Goal: Information Seeking & Learning: Check status

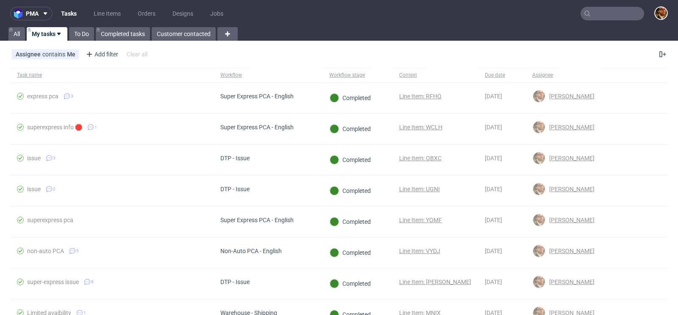
click at [595, 14] on input "text" at bounding box center [612, 14] width 64 height 14
paste input "R349457418"
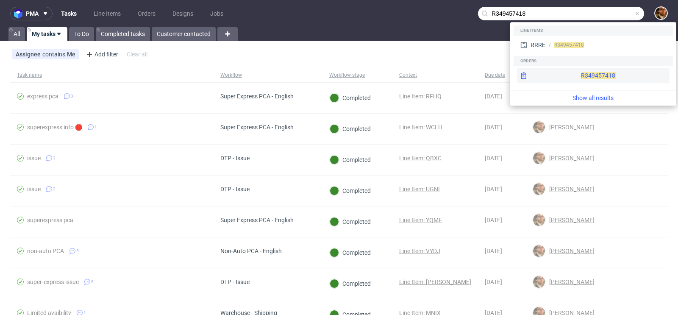
type input "R349457418"
click at [579, 74] on div "R349457418" at bounding box center [593, 75] width 152 height 15
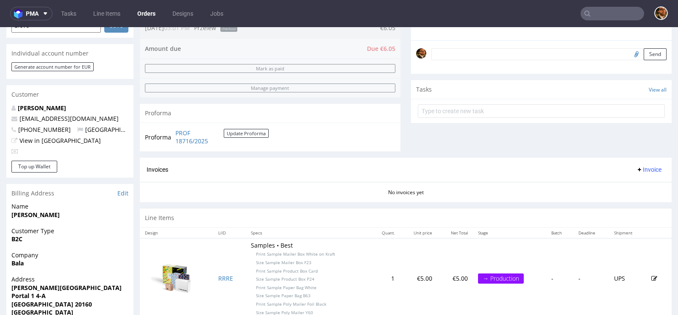
scroll to position [215, 0]
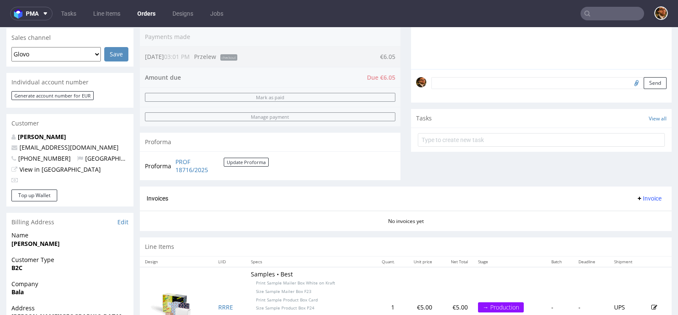
click at [599, 13] on input "text" at bounding box center [612, 14] width 64 height 14
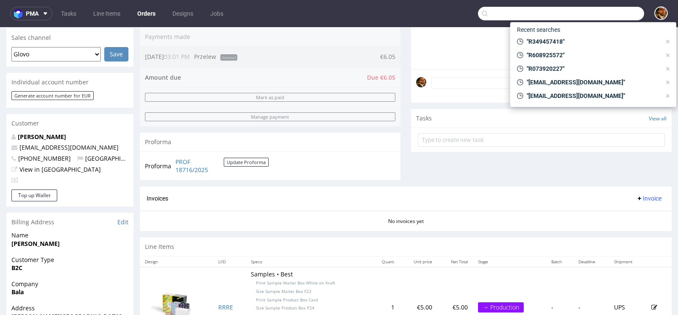
paste input "R912291306"
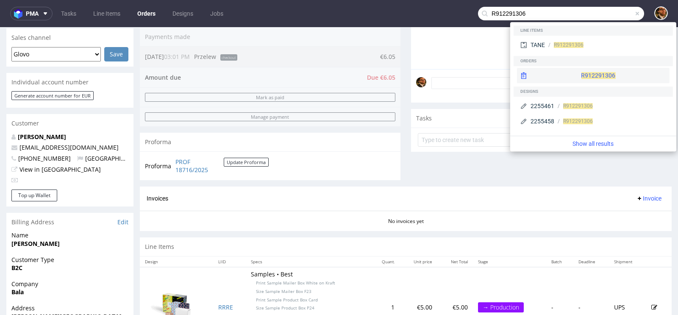
type input "R912291306"
click at [579, 69] on div "R912291306" at bounding box center [593, 75] width 152 height 15
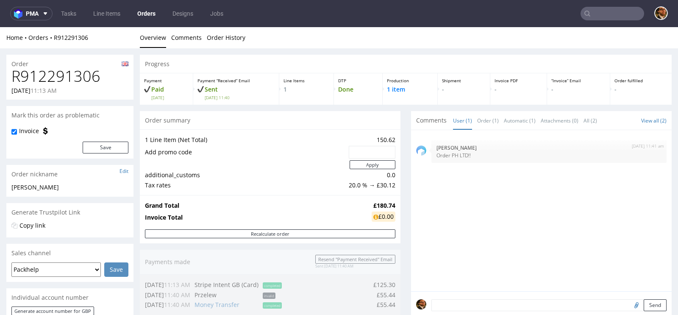
click at [596, 17] on input "text" at bounding box center [612, 14] width 64 height 14
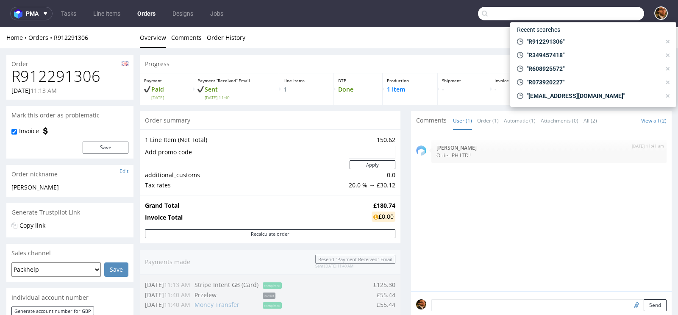
paste input "R622355168"
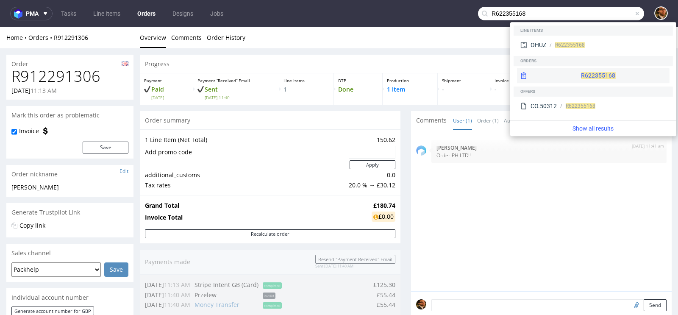
type input "R622355168"
click at [573, 83] on div "R622355168" at bounding box center [593, 75] width 152 height 15
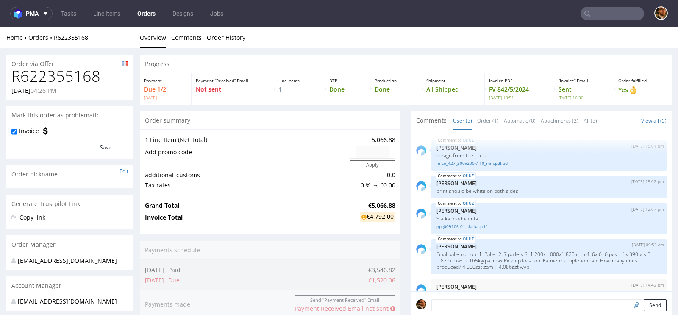
scroll to position [22, 0]
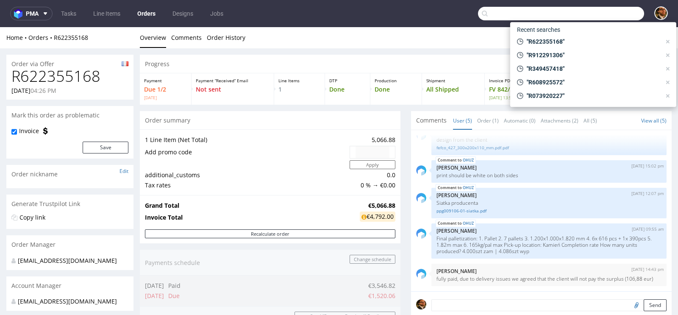
click at [590, 9] on input "text" at bounding box center [561, 14] width 166 height 14
paste input "R695839398"
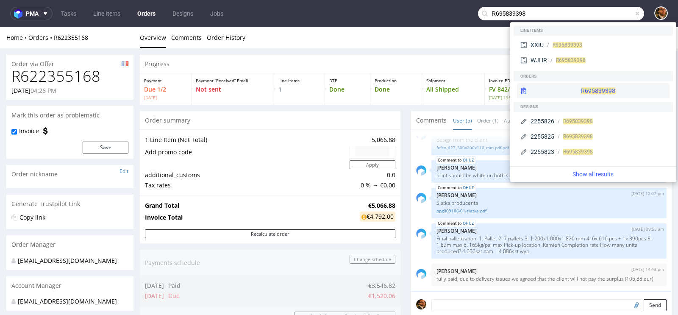
type input "R695839398"
click at [568, 89] on div "R695839398" at bounding box center [593, 90] width 152 height 15
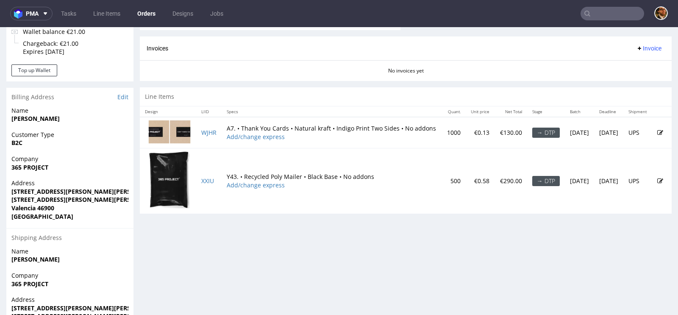
scroll to position [328, 0]
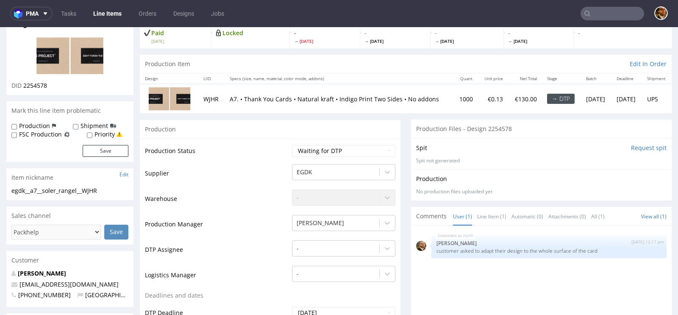
scroll to position [69, 0]
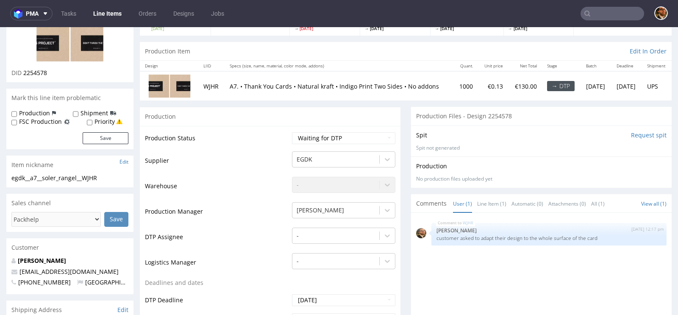
click at [610, 16] on input "text" at bounding box center [612, 14] width 64 height 14
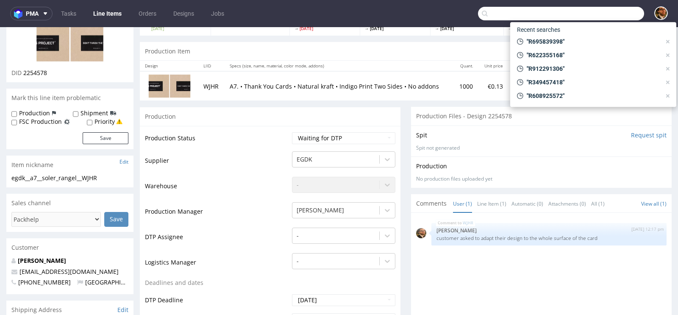
paste input "R468424762"
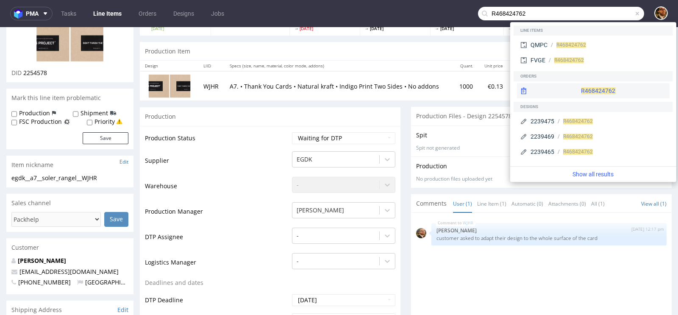
type input "R468424762"
click at [574, 88] on div "R468424762" at bounding box center [593, 90] width 152 height 15
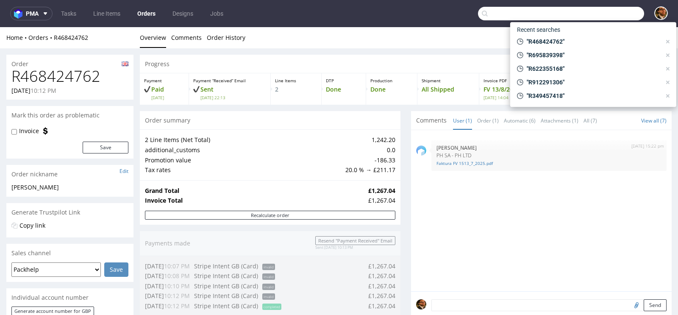
click at [592, 10] on input "text" at bounding box center [561, 14] width 166 height 14
paste input "R468424762"
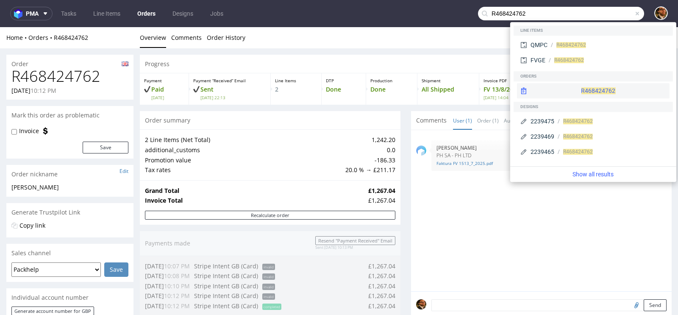
type input "R468424762"
click at [582, 89] on div "R468424762" at bounding box center [593, 90] width 152 height 15
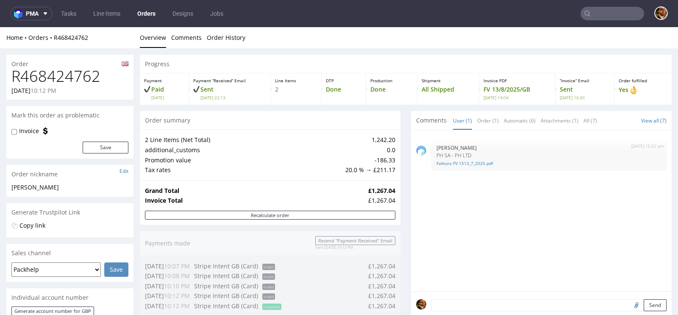
click at [603, 16] on input "text" at bounding box center [612, 14] width 64 height 14
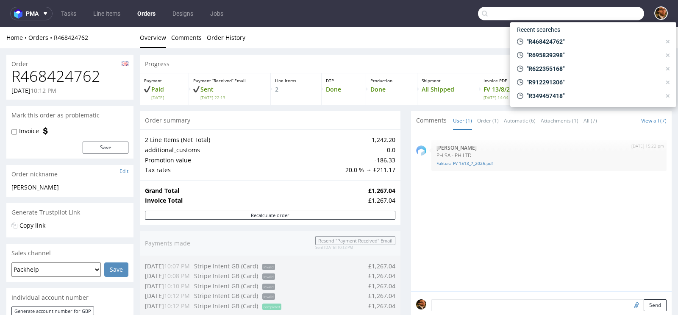
click at [391, 173] on td "20.0 % → £211.17" at bounding box center [369, 170] width 52 height 10
click at [667, 41] on use at bounding box center [667, 41] width 3 height 3
click at [667, 53] on use at bounding box center [667, 54] width 3 height 3
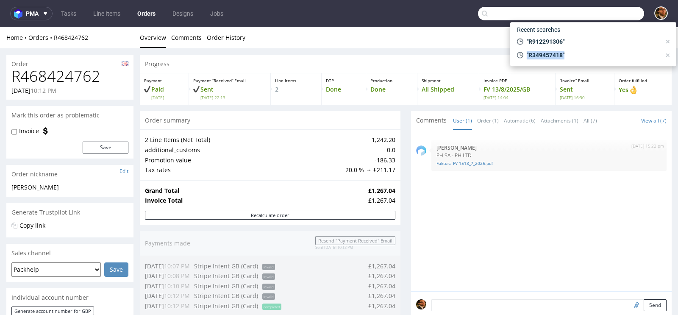
click at [667, 41] on use at bounding box center [667, 41] width 3 height 3
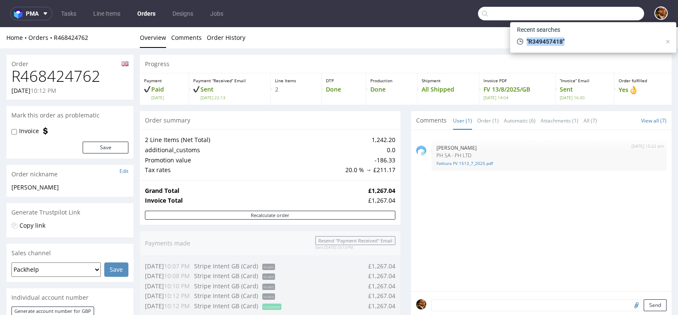
click at [667, 41] on use at bounding box center [667, 41] width 3 height 3
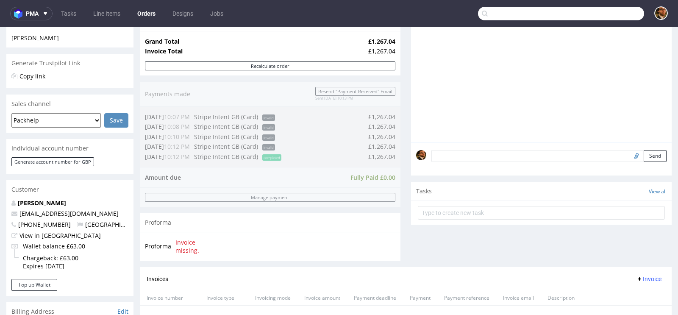
scroll to position [326, 0]
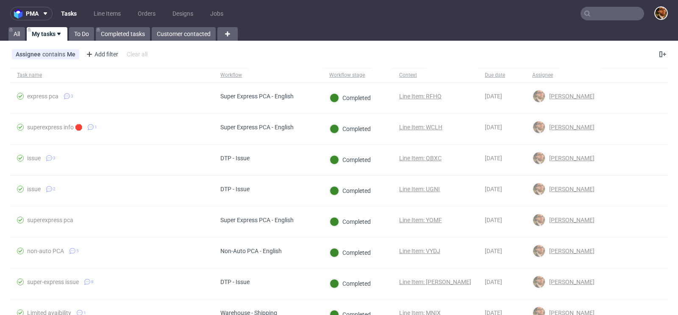
click at [599, 13] on input "text" at bounding box center [612, 14] width 64 height 14
paste input "R622355168"
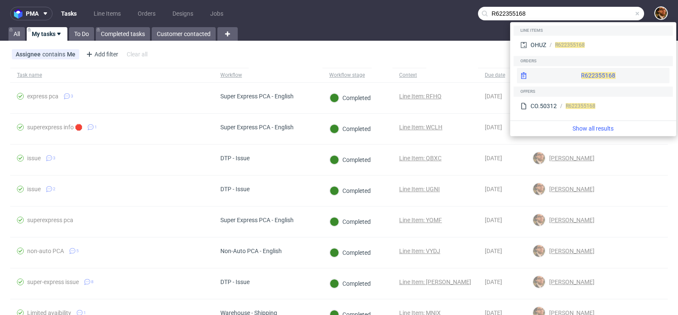
type input "R622355168"
click at [585, 71] on div "R622355168" at bounding box center [593, 75] width 152 height 15
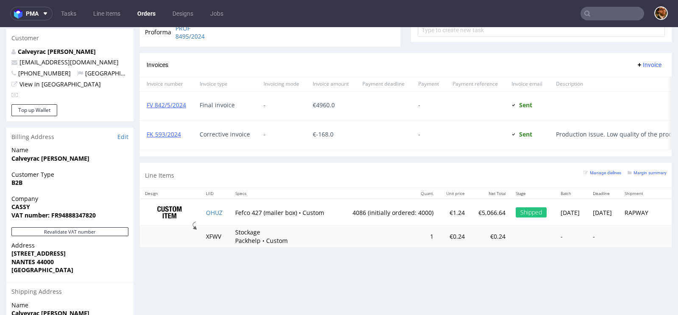
scroll to position [532, 0]
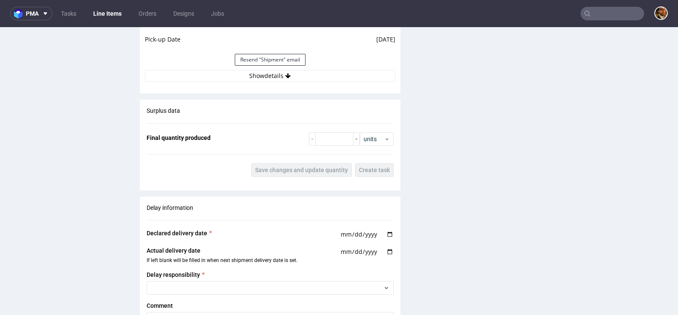
scroll to position [914, 0]
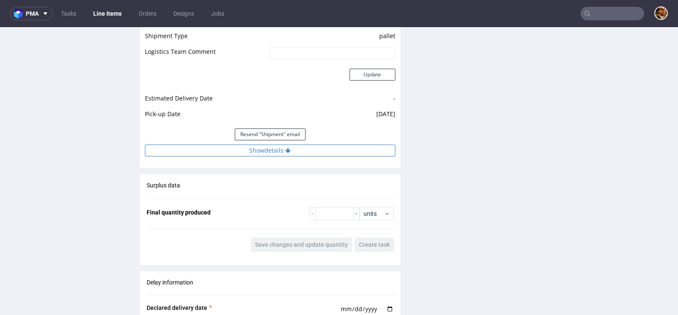
click at [268, 148] on button "Show details" at bounding box center [270, 150] width 250 height 12
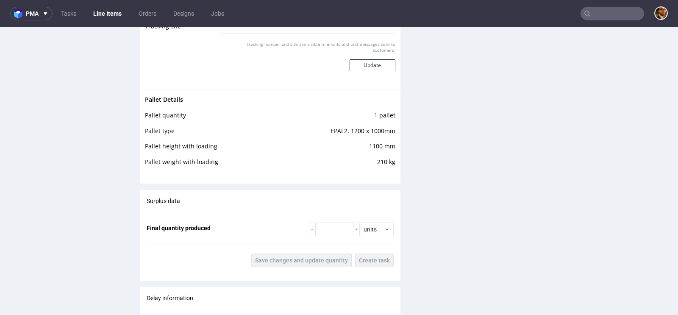
scroll to position [989, 0]
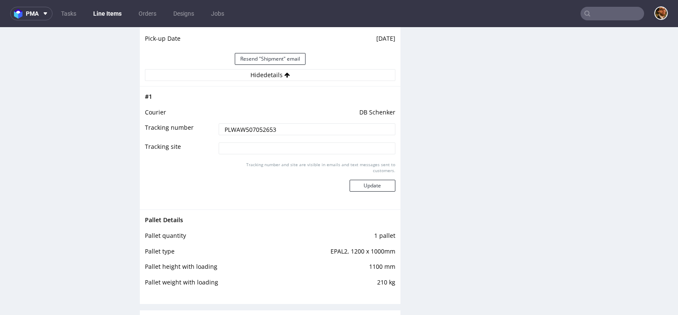
drag, startPoint x: 277, startPoint y: 129, endPoint x: 209, endPoint y: 128, distance: 68.2
click at [209, 128] on tr "Tracking number PLWAW507052653" at bounding box center [270, 131] width 250 height 19
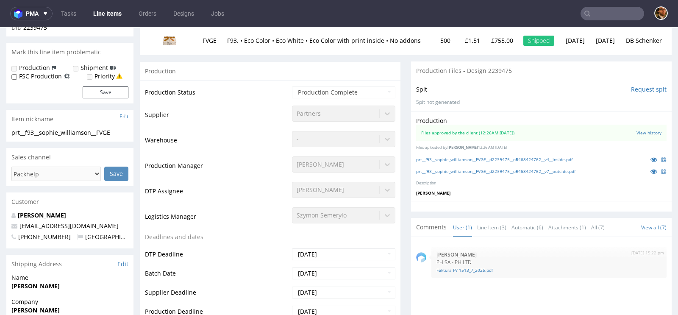
scroll to position [0, 0]
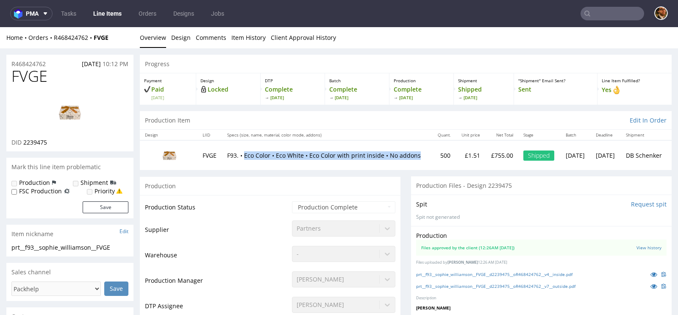
drag, startPoint x: 245, startPoint y: 150, endPoint x: 259, endPoint y: 157, distance: 15.7
click at [259, 157] on p "F93. • Eco Color • Eco White • Eco Color with print inside • No addons" at bounding box center [326, 155] width 199 height 8
copy p "Eco Color • Eco White • Eco Color with print inside • No addons"
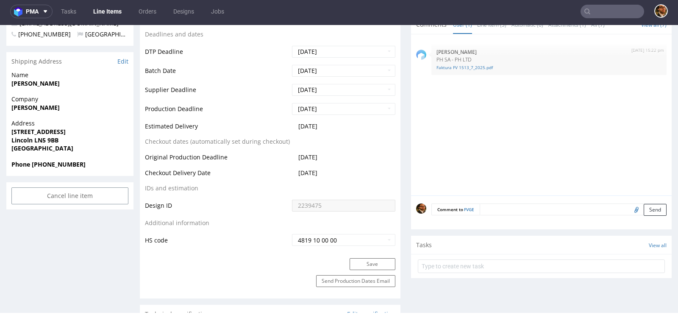
scroll to position [183, 0]
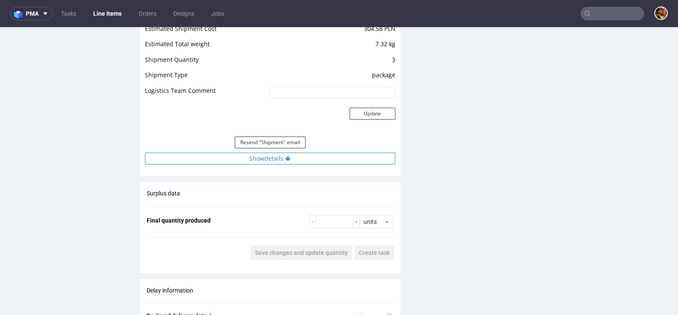
click at [277, 161] on button "Show details" at bounding box center [270, 158] width 250 height 12
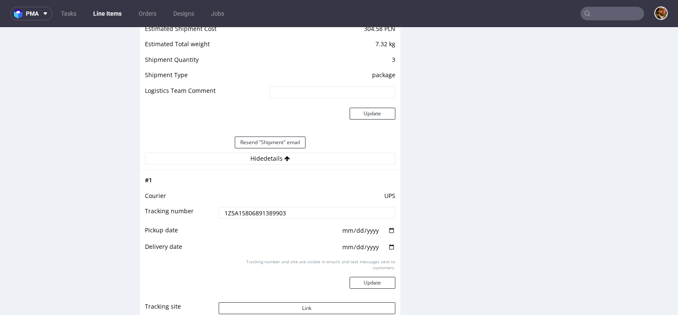
scroll to position [936, 0]
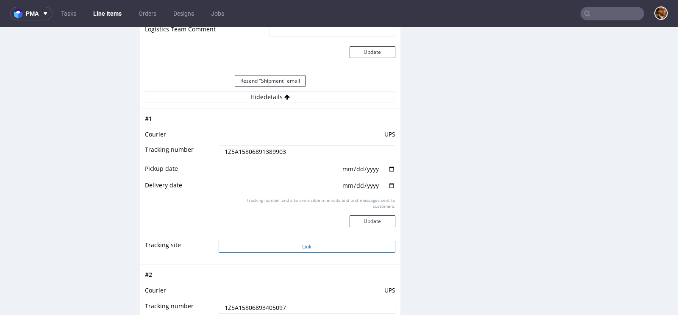
click at [320, 247] on button "Link" at bounding box center [307, 247] width 177 height 12
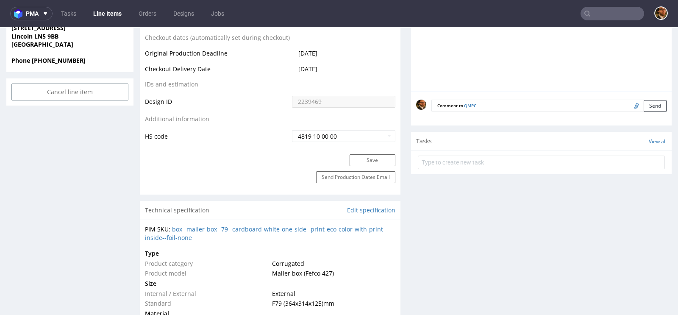
scroll to position [0, 0]
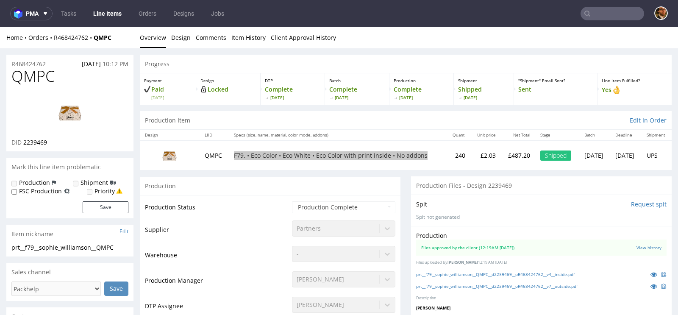
drag, startPoint x: 420, startPoint y: 155, endPoint x: 230, endPoint y: 157, distance: 189.8
click at [234, 157] on p "F79. • Eco Color • Eco White • Eco Color with print inside • No addons" at bounding box center [337, 155] width 207 height 8
click at [214, 166] on td "QMPC" at bounding box center [213, 154] width 29 height 29
drag, startPoint x: 424, startPoint y: 155, endPoint x: 211, endPoint y: 162, distance: 213.6
click at [210, 161] on tr "QMPC F79. • Eco Color • Eco White • Eco Color with print inside • No addons 240…" at bounding box center [406, 154] width 532 height 29
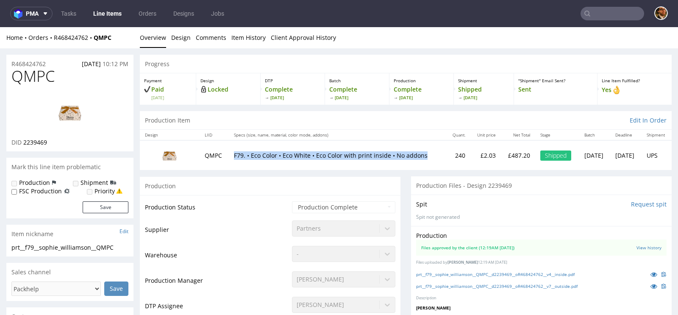
click at [211, 162] on td "QMPC" at bounding box center [213, 154] width 29 height 29
drag, startPoint x: 202, startPoint y: 154, endPoint x: 424, endPoint y: 156, distance: 222.4
click at [424, 156] on tr "QMPC F79. • Eco Color • Eco White • Eco Color with print inside • No addons 240…" at bounding box center [406, 154] width 532 height 29
click at [424, 156] on td "F79. • Eco Color • Eco White • Eco Color with print inside • No addons" at bounding box center [337, 154] width 217 height 29
drag, startPoint x: 246, startPoint y: 155, endPoint x: 423, endPoint y: 154, distance: 177.0
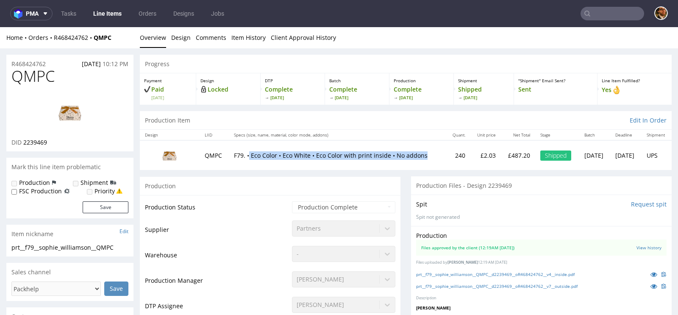
click at [423, 154] on td "F79. • Eco Color • Eco White • Eco Color with print inside • No addons" at bounding box center [337, 154] width 217 height 29
copy p "Eco Color • Eco White • Eco Color with print inside • No addons"
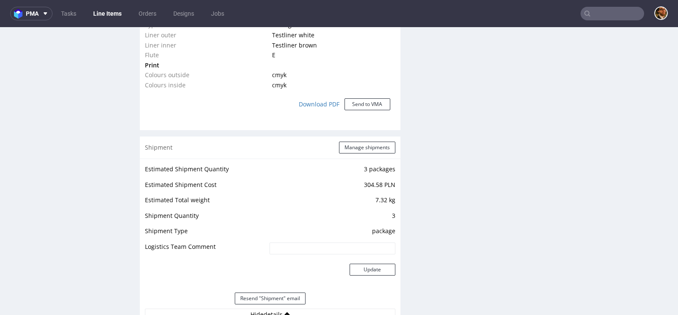
scroll to position [671, 0]
